Goal: Information Seeking & Learning: Ask a question

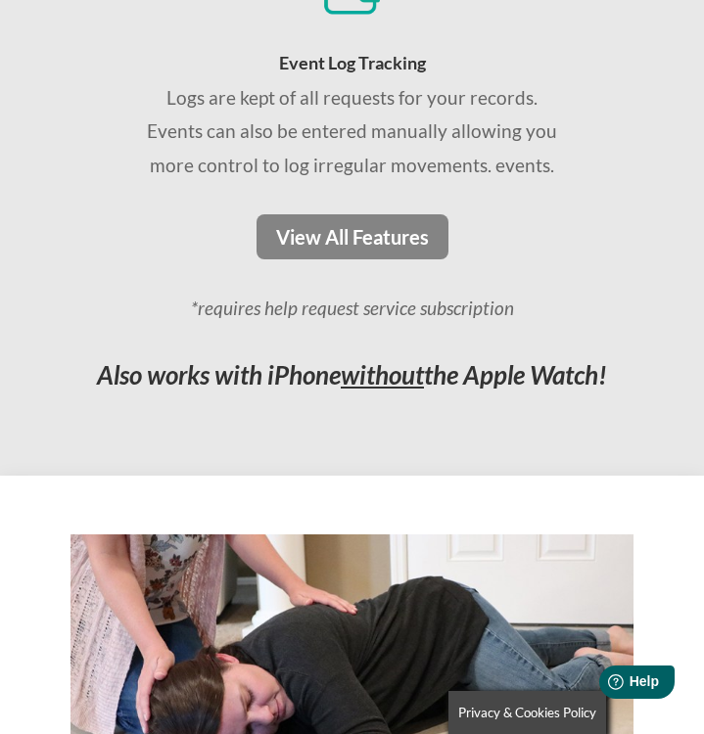
scroll to position [3183, 0]
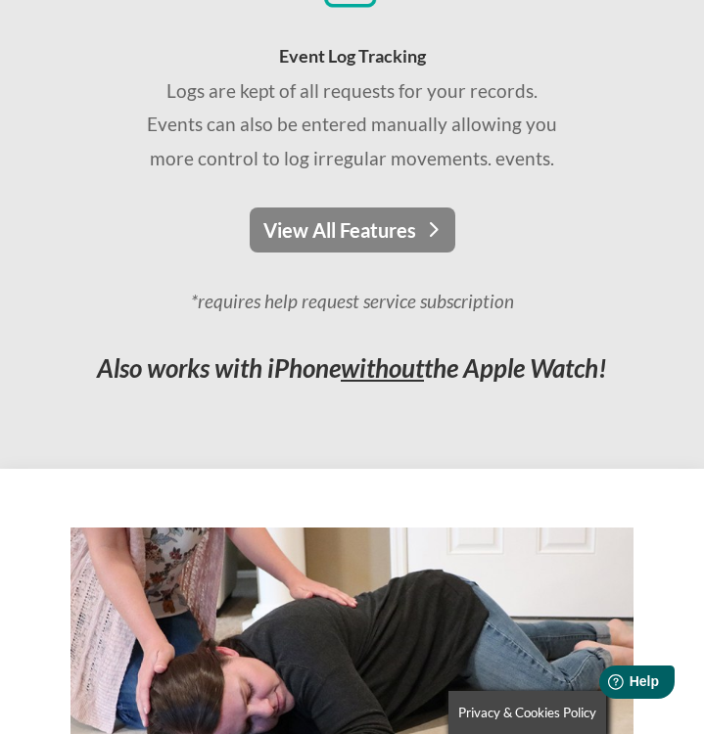
click at [369, 242] on link "View All Features" at bounding box center [353, 230] width 206 height 45
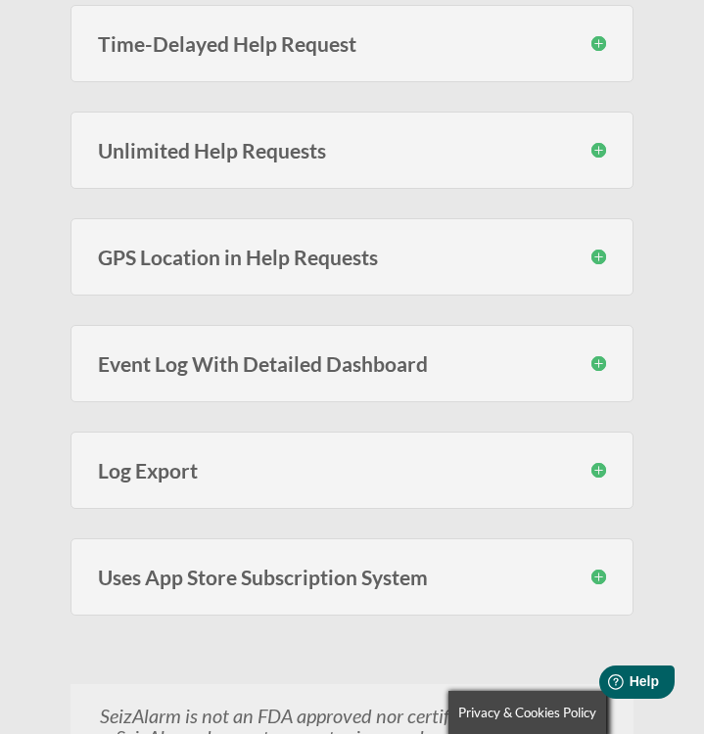
scroll to position [1877, 0]
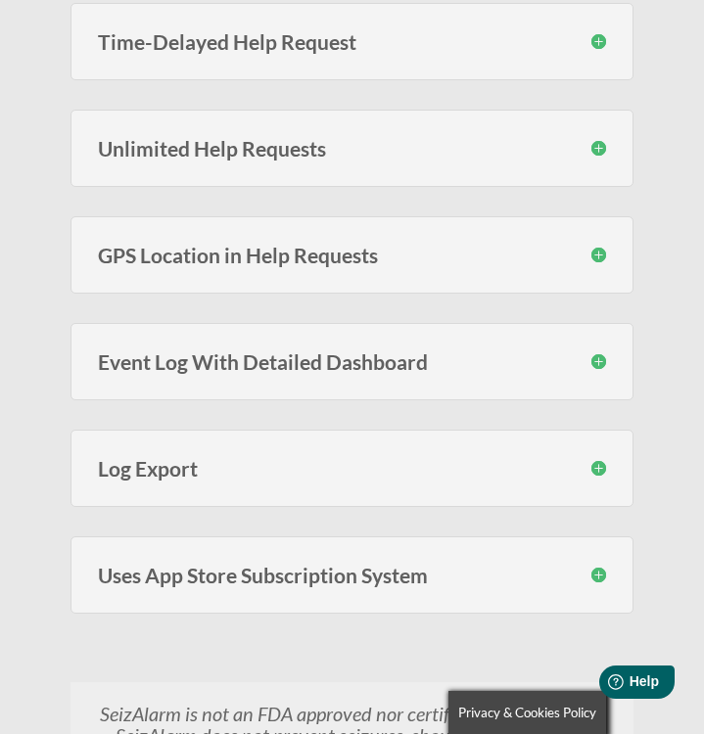
click at [383, 118] on div "Unlimited Help Requests You are not limited to a fixed amount of help requests …" at bounding box center [351, 148] width 563 height 77
click at [376, 163] on div "Unlimited Help Requests You are not limited to a fixed amount of help requests …" at bounding box center [351, 148] width 563 height 77
click at [383, 152] on h3 "Unlimited Help Requests" at bounding box center [352, 148] width 508 height 21
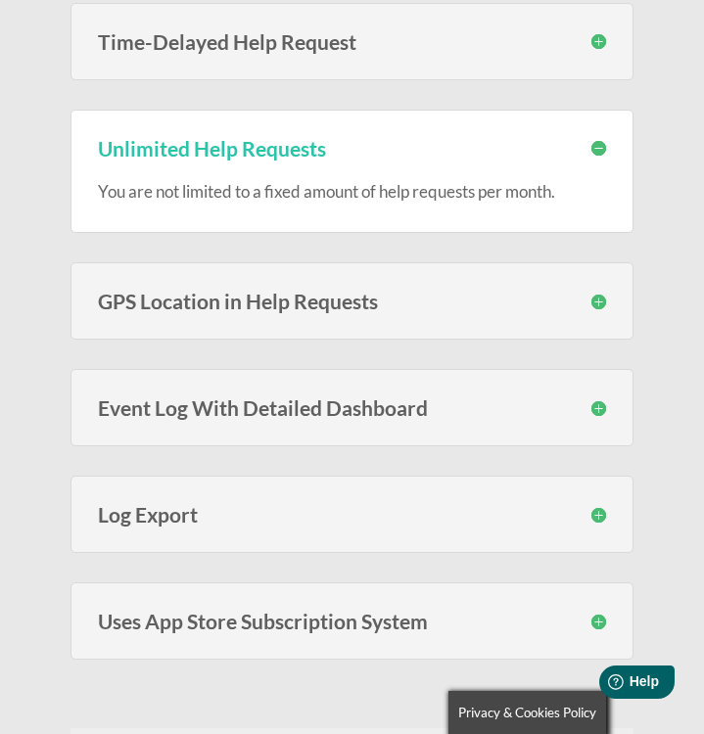
click at [383, 152] on h3 "Unlimited Help Requests" at bounding box center [352, 148] width 508 height 21
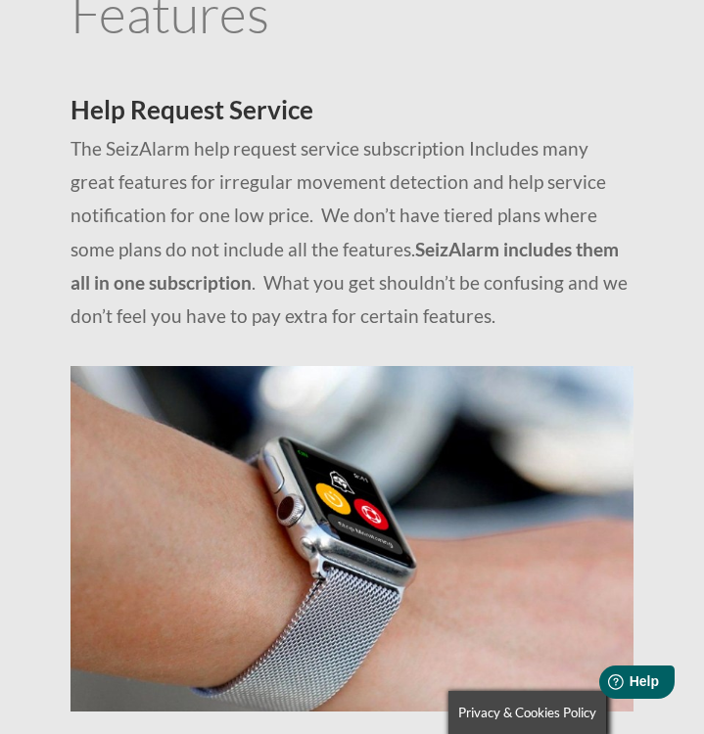
scroll to position [0, 0]
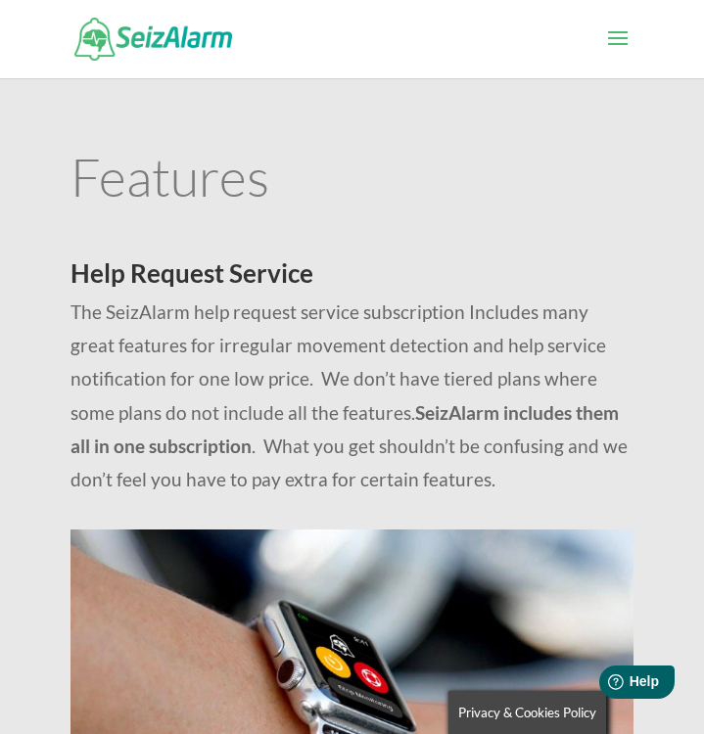
click at [612, 22] on div at bounding box center [351, 39] width 563 height 78
click at [615, 29] on span at bounding box center [617, 50] width 31 height 55
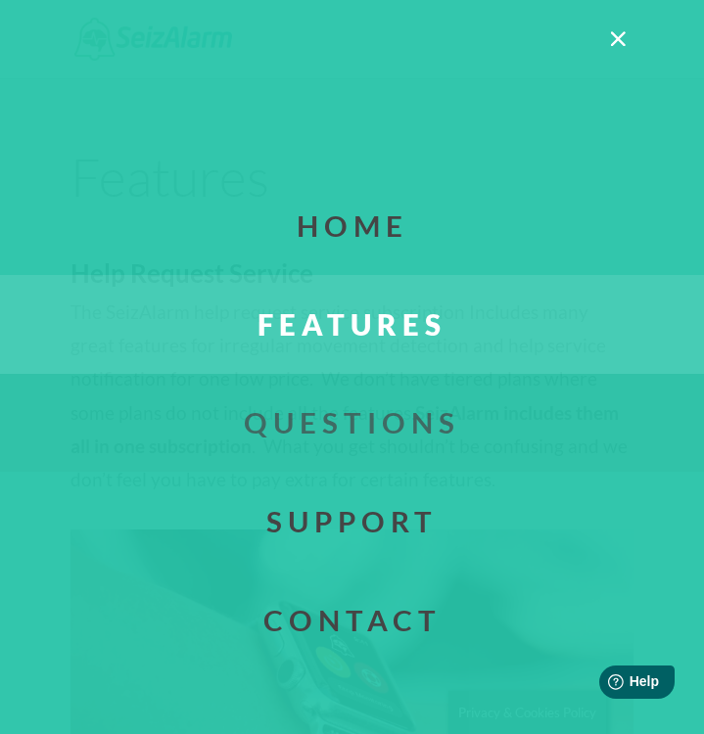
click at [363, 439] on link "Questions" at bounding box center [352, 423] width 763 height 99
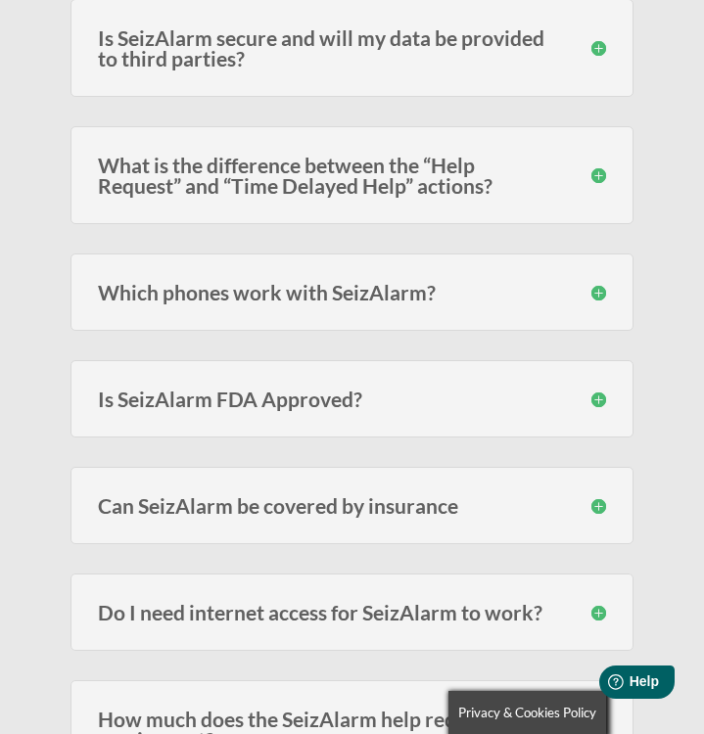
scroll to position [2325, 0]
click at [378, 274] on div "Which phones work with SeizAlarm? Currently we have support for the iPhone SE (…" at bounding box center [351, 291] width 563 height 77
click at [374, 290] on h3 "Which phones work with SeizAlarm?" at bounding box center [352, 291] width 508 height 21
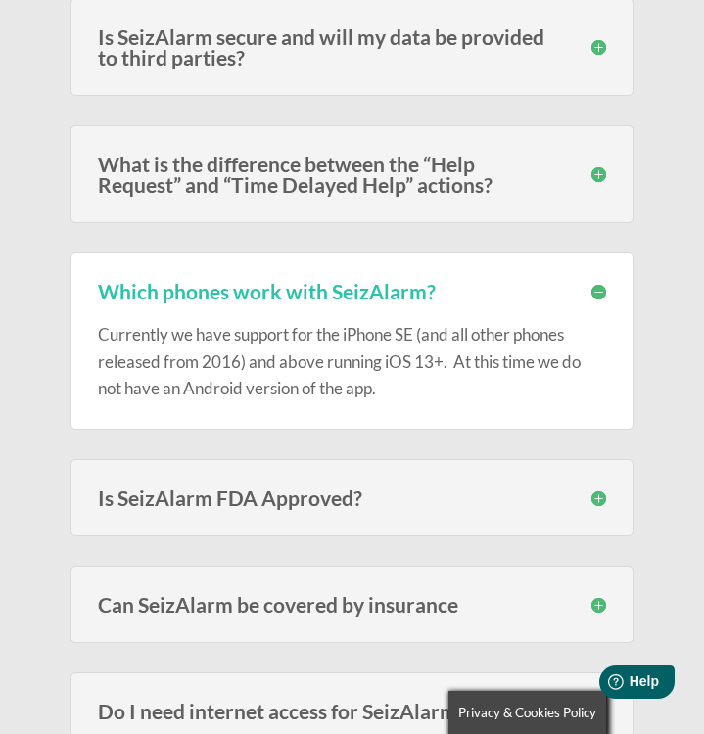
click at [374, 290] on h3 "Which phones work with SeizAlarm?" at bounding box center [352, 291] width 508 height 21
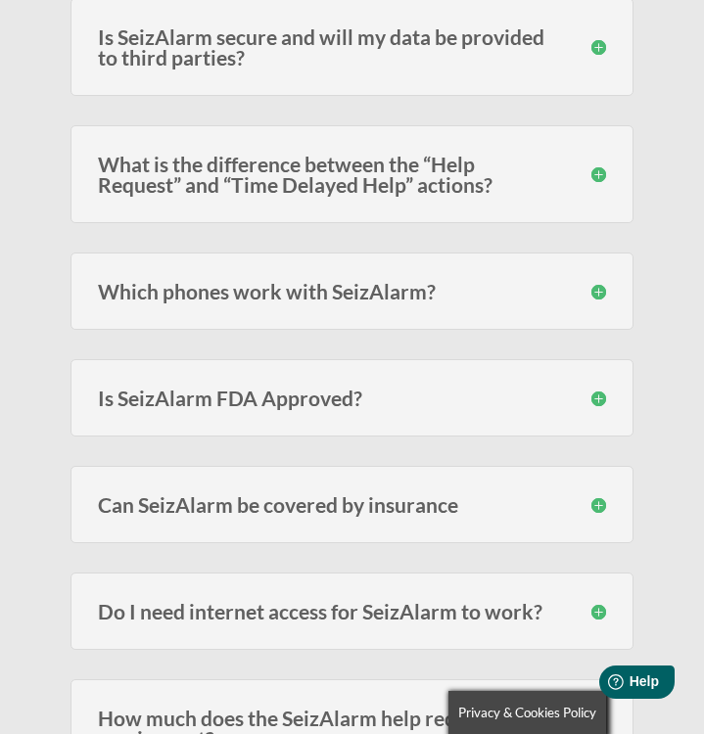
click at [374, 290] on h3 "Which phones work with SeizAlarm?" at bounding box center [352, 291] width 508 height 21
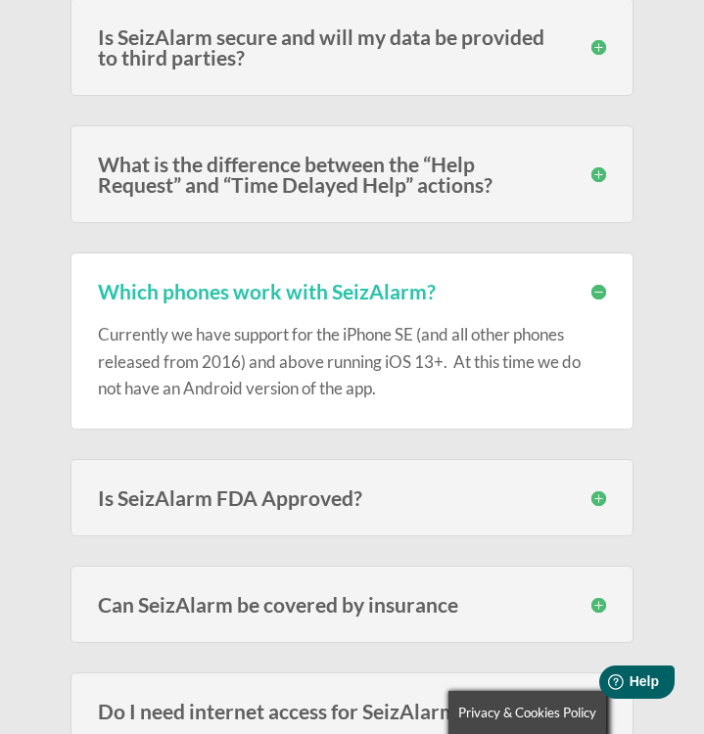
click at [374, 290] on h3 "Which phones work with SeizAlarm?" at bounding box center [352, 291] width 508 height 21
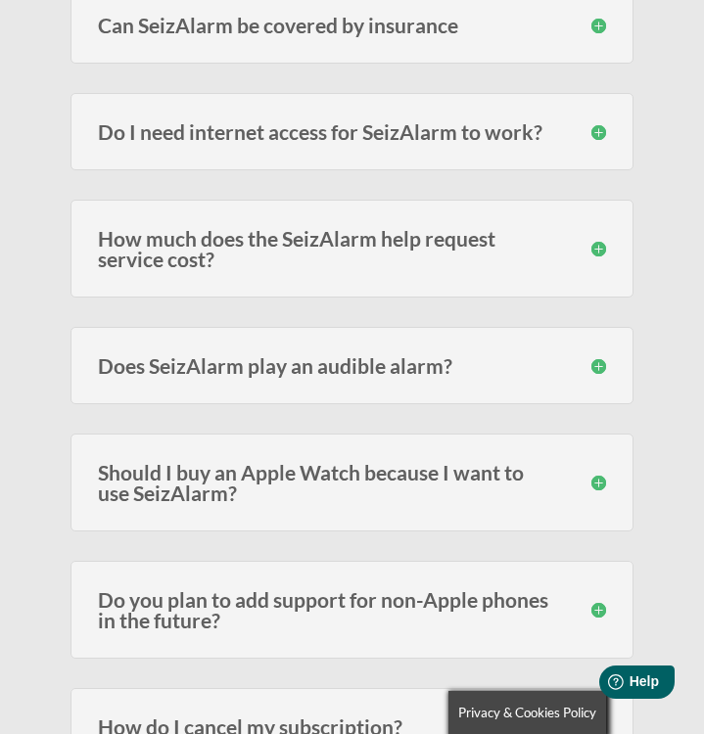
scroll to position [2806, 0]
click at [387, 130] on h3 "Do I need internet access for SeizAlarm to work?" at bounding box center [352, 130] width 508 height 21
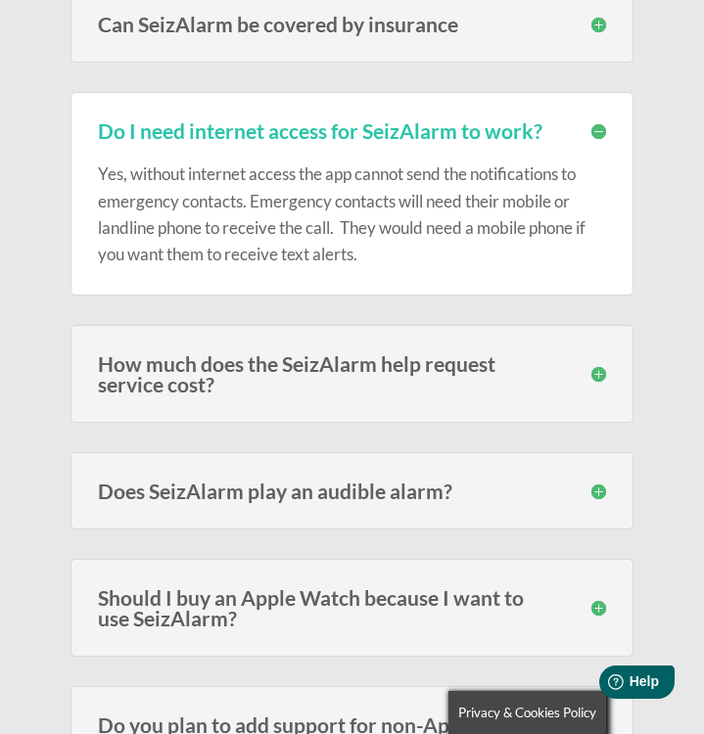
click at [387, 130] on h3 "Do I need internet access for SeizAlarm to work?" at bounding box center [352, 130] width 508 height 21
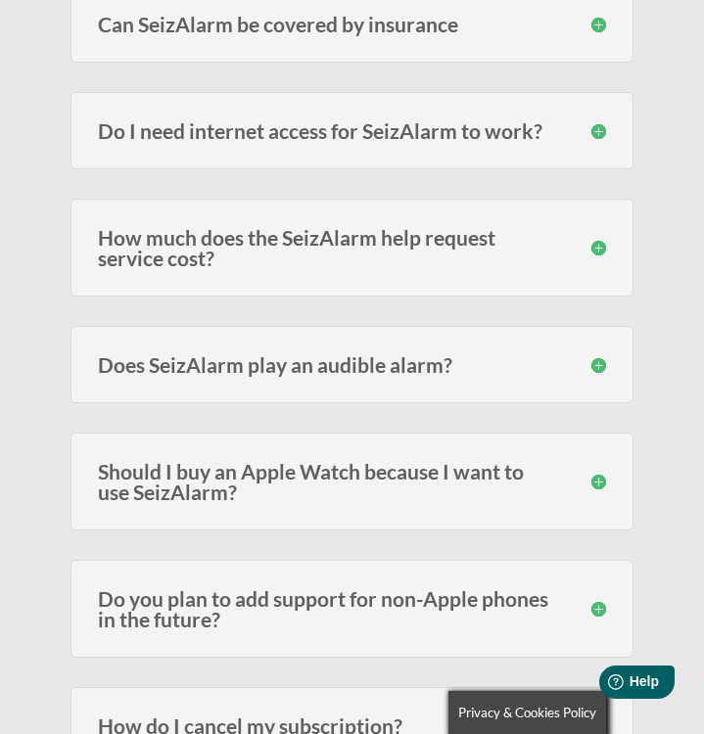
click at [385, 258] on h3 "How much does the SeizAlarm help request service cost?" at bounding box center [352, 247] width 508 height 41
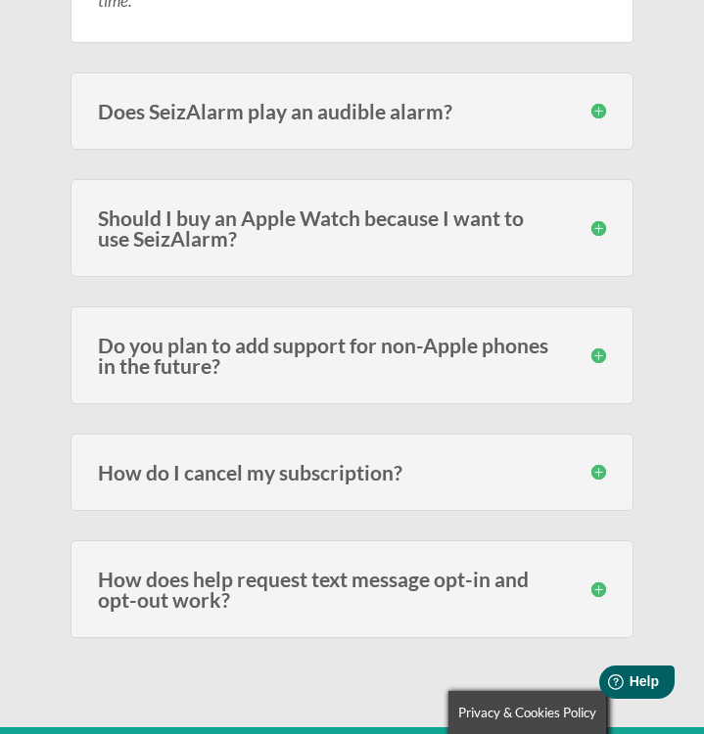
scroll to position [3424, 0]
